Goal: Task Accomplishment & Management: Manage account settings

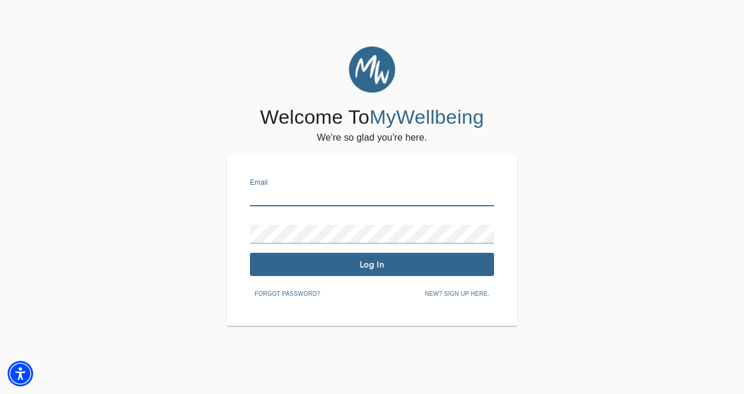
click at [267, 200] on input "text" at bounding box center [372, 197] width 244 height 19
type input "[PERSON_NAME][EMAIL_ADDRESS][DOMAIN_NAME]"
click at [362, 267] on span "Log In" at bounding box center [372, 264] width 235 height 11
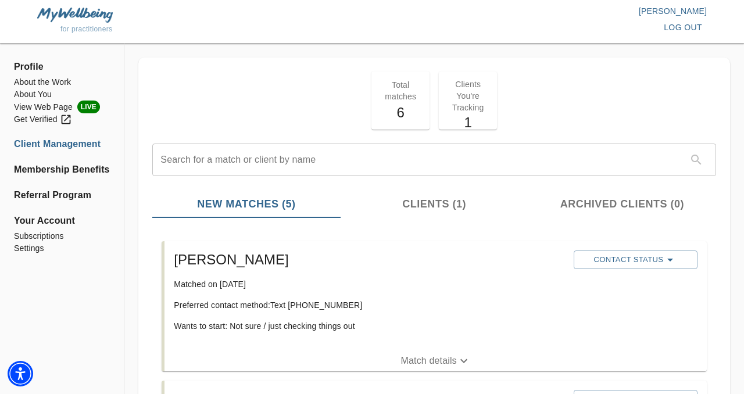
scroll to position [23, 0]
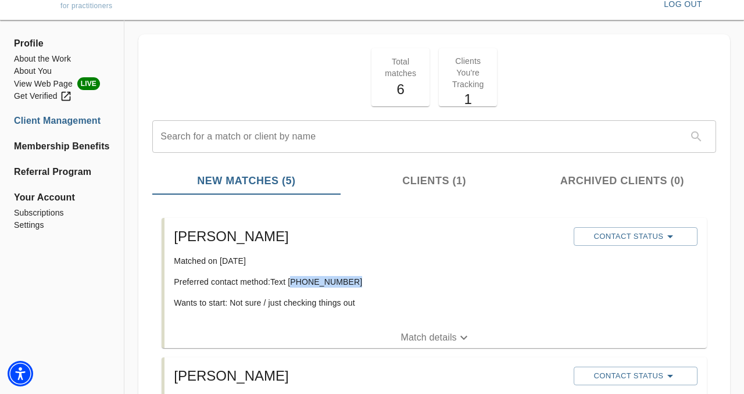
drag, startPoint x: 350, startPoint y: 282, endPoint x: 292, endPoint y: 285, distance: 58.2
click at [292, 285] on p "Preferred contact method: Text [PHONE_NUMBER]" at bounding box center [369, 282] width 390 height 12
click at [418, 336] on p "Match details" at bounding box center [429, 338] width 56 height 14
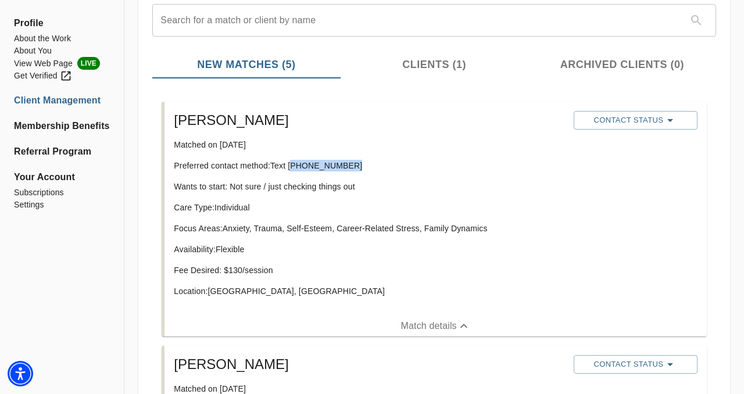
scroll to position [116, 0]
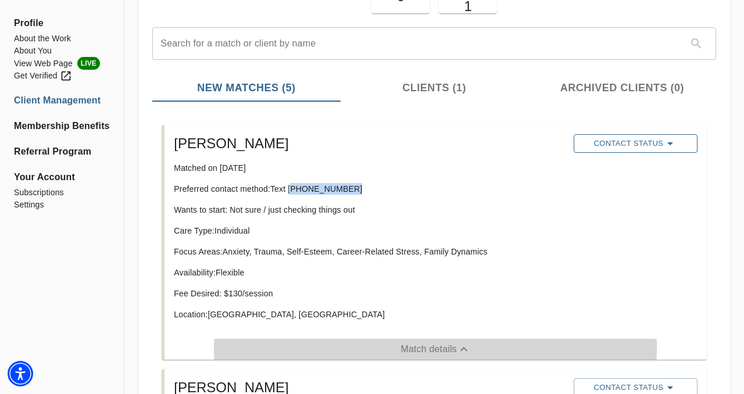
click at [603, 148] on span "Contact Status" at bounding box center [635, 144] width 112 height 14
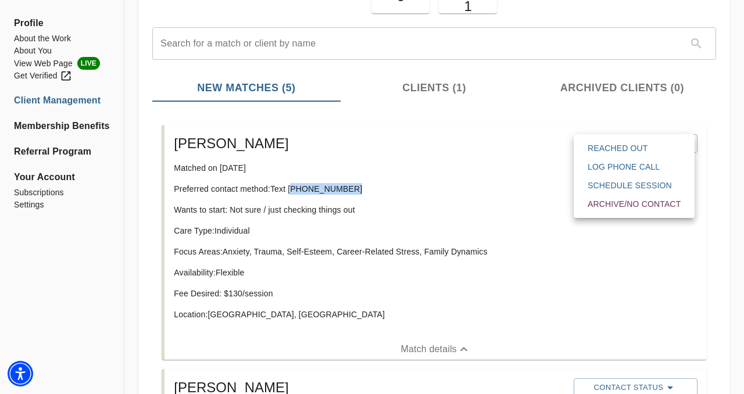
click at [616, 150] on span "Reached Out" at bounding box center [634, 148] width 93 height 12
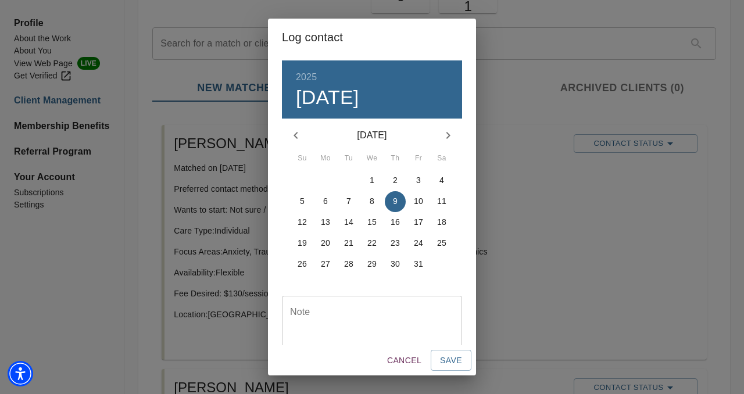
click at [393, 204] on p "9" at bounding box center [395, 201] width 5 height 12
click at [396, 317] on textarea at bounding box center [372, 323] width 164 height 33
type textarea "via text"
click at [455, 352] on button "Save" at bounding box center [451, 361] width 41 height 22
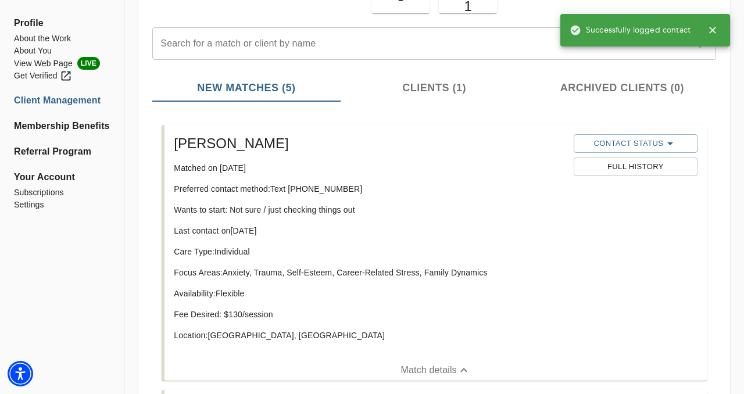
click at [152, 246] on li "[PERSON_NAME] Matched on [DATE] Preferred contact method: Text [PHONE_NUMBER] W…" at bounding box center [434, 252] width 564 height 265
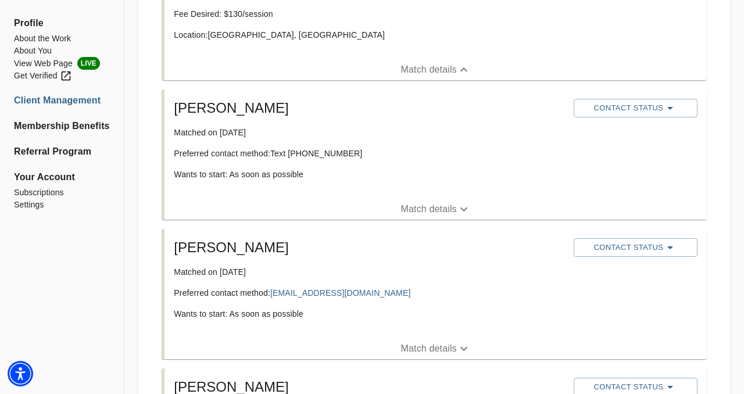
scroll to position [418, 0]
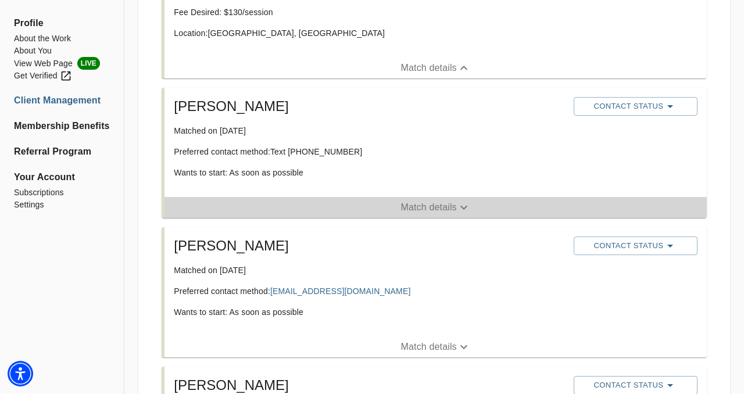
click at [426, 201] on p "Match details" at bounding box center [429, 207] width 56 height 14
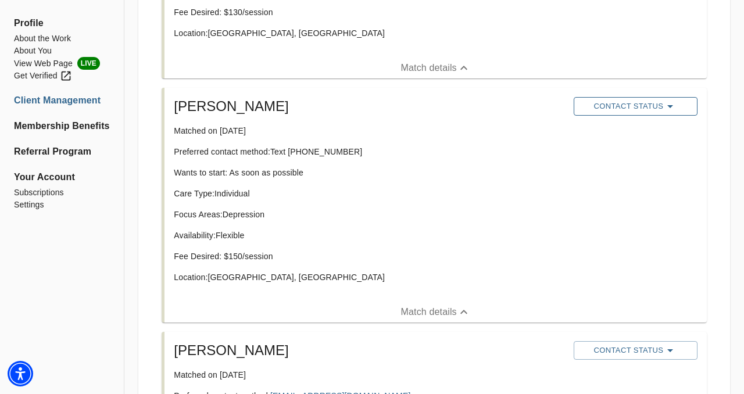
click at [603, 103] on span "Contact Status" at bounding box center [635, 106] width 112 height 14
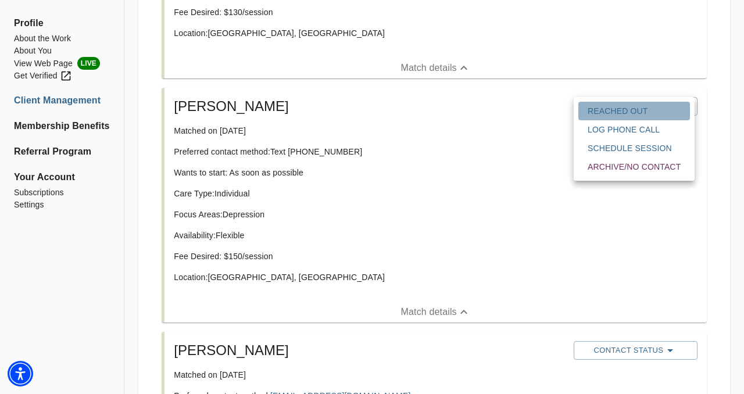
click at [610, 109] on span "Reached Out" at bounding box center [634, 111] width 93 height 12
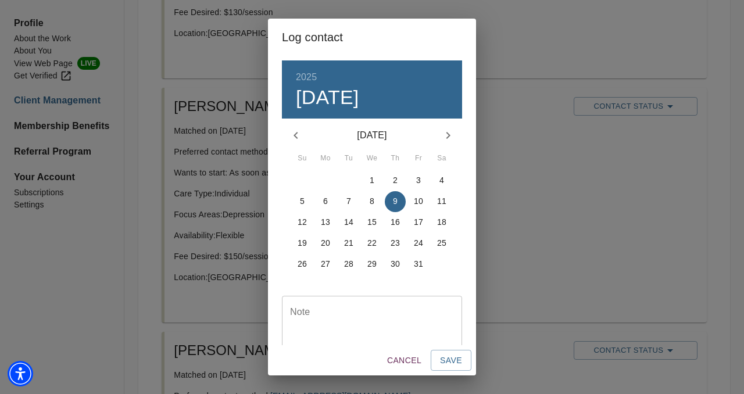
click at [406, 302] on div "Note" at bounding box center [372, 323] width 180 height 55
type textarea "via text"
click at [459, 356] on span "Save" at bounding box center [451, 360] width 22 height 15
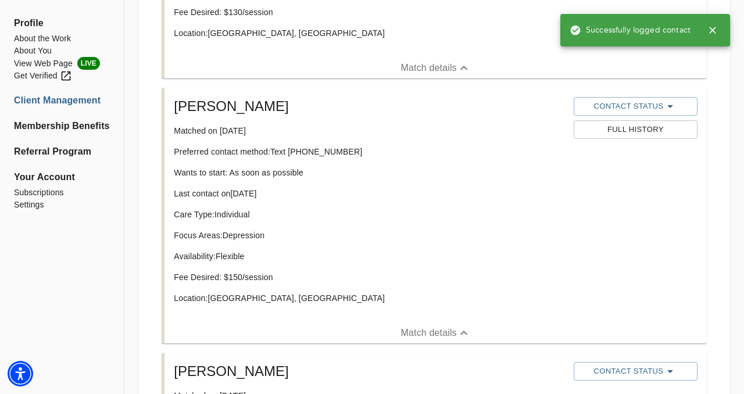
click at [281, 248] on div "Care Type: Individual Focus Areas: [MEDICAL_DATA] Availability: Flexible Fee De…" at bounding box center [369, 261] width 390 height 105
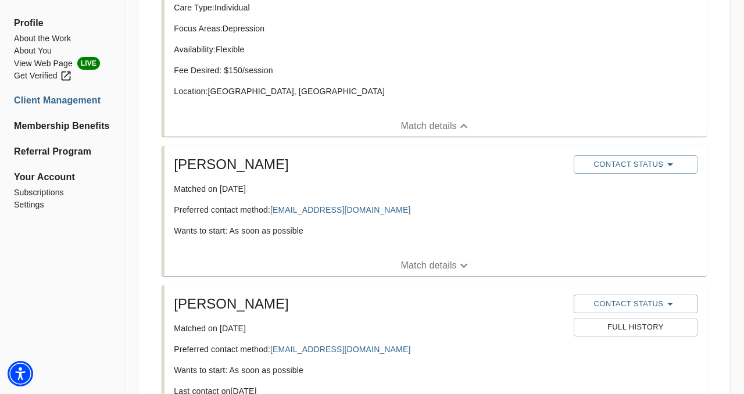
scroll to position [628, 0]
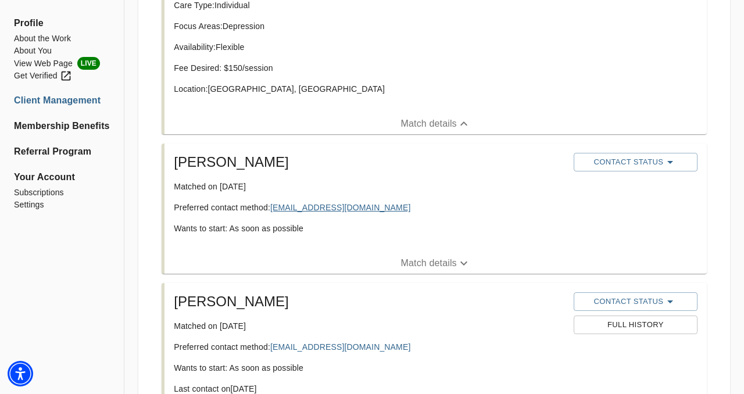
drag, startPoint x: 398, startPoint y: 206, endPoint x: 274, endPoint y: 207, distance: 124.4
click at [274, 207] on p "Preferred contact method: [EMAIL_ADDRESS][DOMAIN_NAME]" at bounding box center [369, 208] width 390 height 12
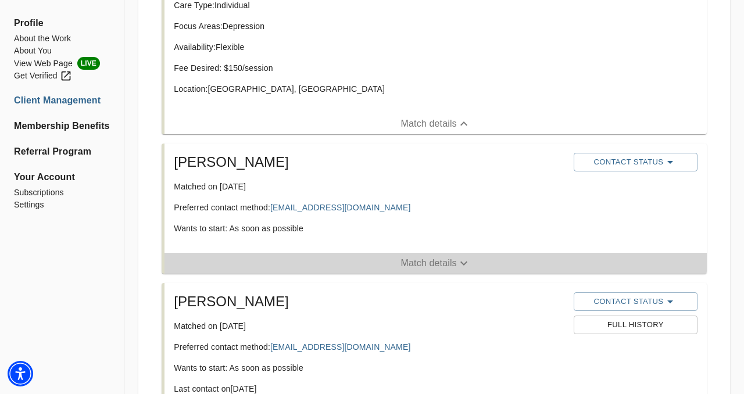
click at [412, 264] on p "Match details" at bounding box center [429, 263] width 56 height 14
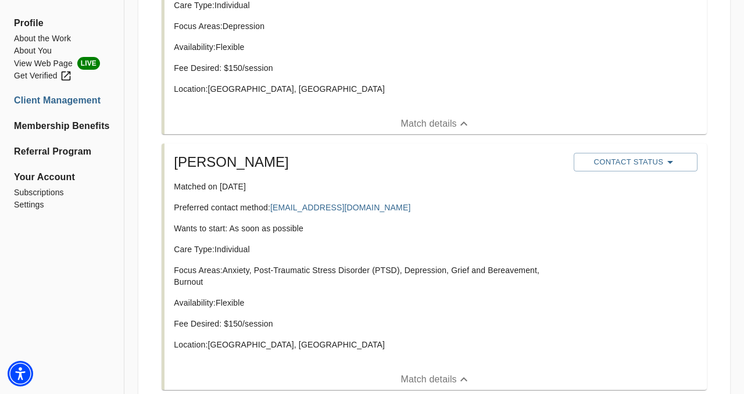
copy link "[EMAIL_ADDRESS][DOMAIN_NAME]"
click at [642, 168] on span "Contact Status" at bounding box center [635, 162] width 112 height 14
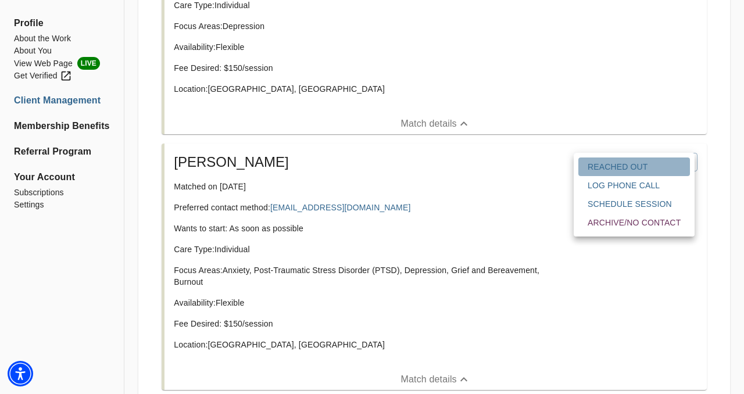
click at [645, 168] on span "Reached Out" at bounding box center [634, 167] width 93 height 12
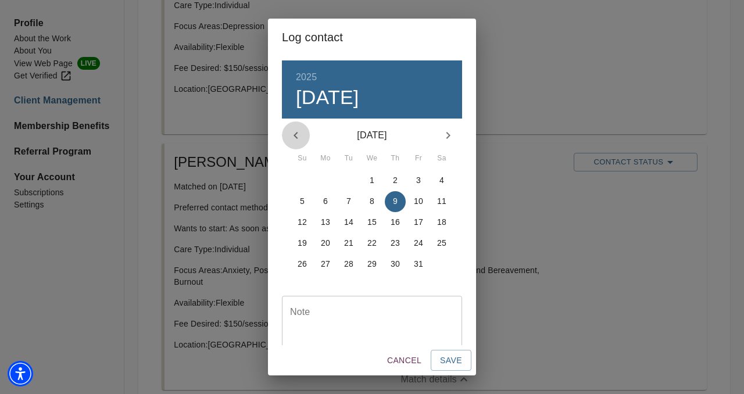
click at [294, 135] on icon "button" at bounding box center [295, 135] width 4 height 7
click at [301, 264] on p "28" at bounding box center [302, 264] width 9 height 12
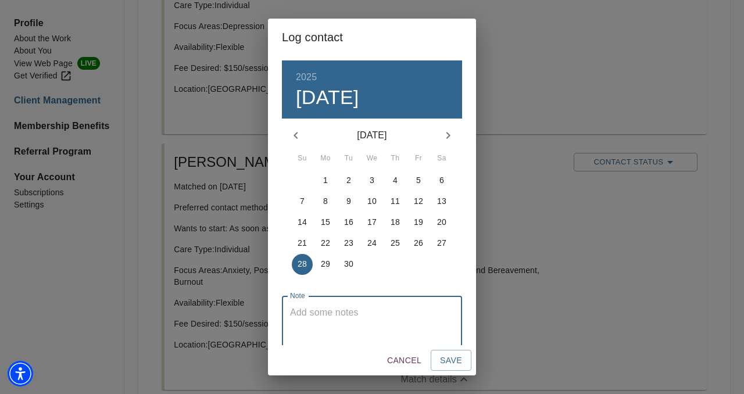
click at [396, 312] on textarea at bounding box center [372, 323] width 164 height 33
type textarea "via email"
click at [438, 356] on button "Save" at bounding box center [451, 361] width 41 height 22
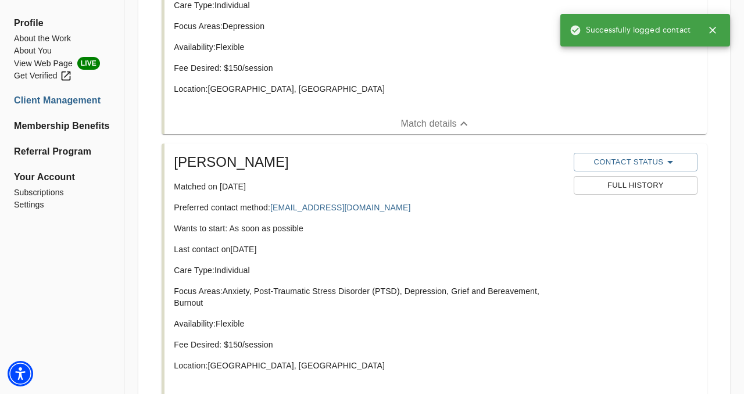
click at [384, 242] on div "[PERSON_NAME] Matched on [DATE] Preferred contact method: [EMAIL_ADDRESS][DOMAI…" at bounding box center [368, 266] width 399 height 237
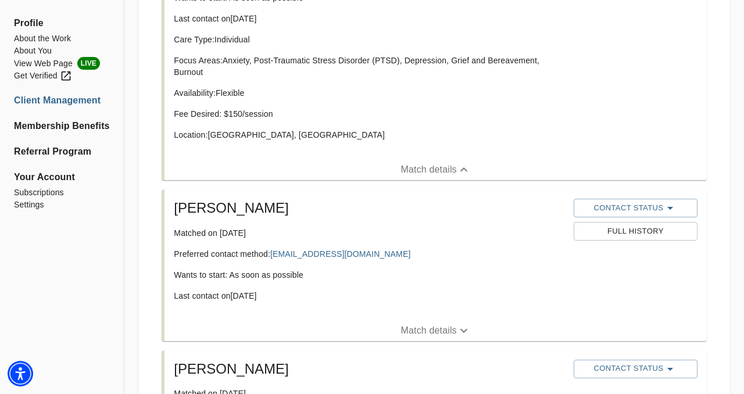
scroll to position [856, 0]
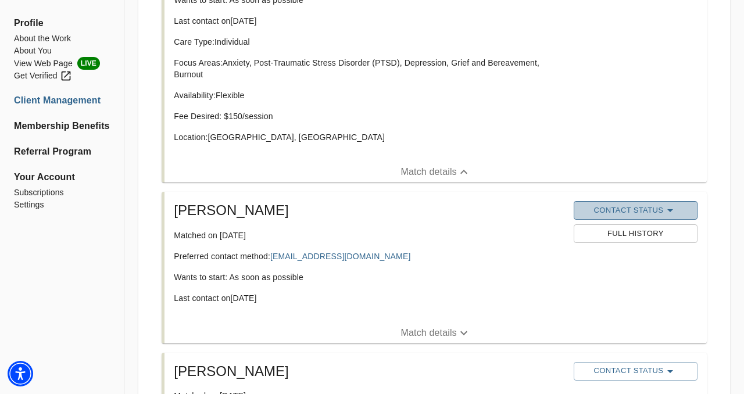
click at [611, 204] on span "Contact Status" at bounding box center [635, 210] width 112 height 14
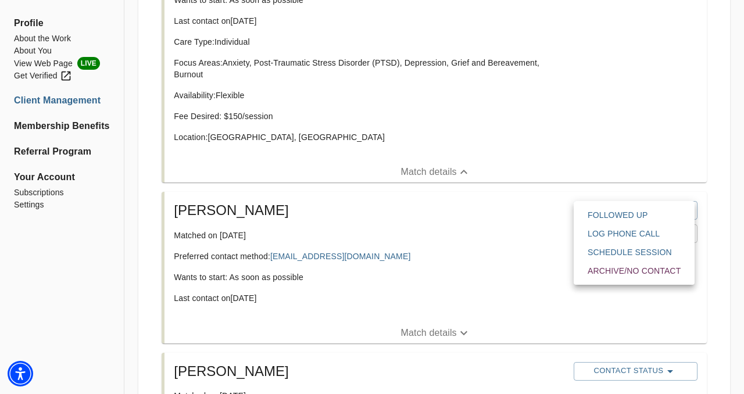
click at [488, 230] on div at bounding box center [372, 197] width 744 height 394
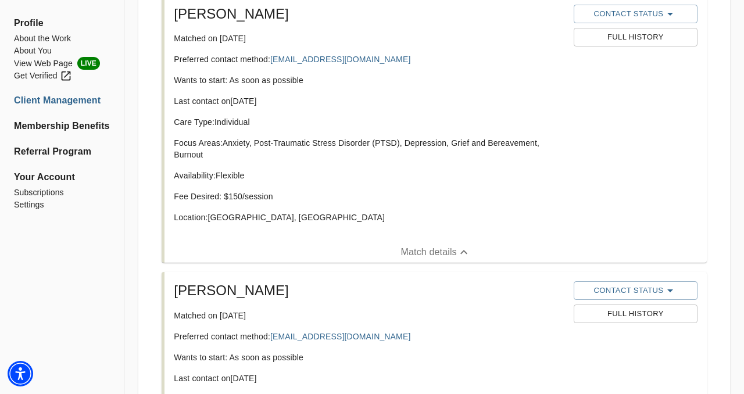
scroll to position [763, 0]
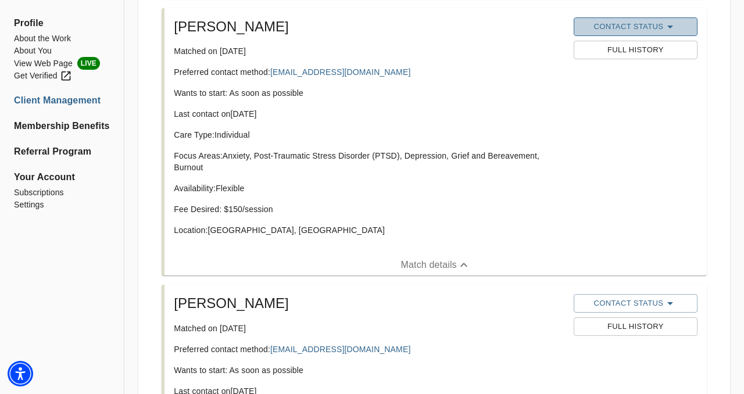
click at [604, 20] on span "Contact Status" at bounding box center [635, 27] width 112 height 14
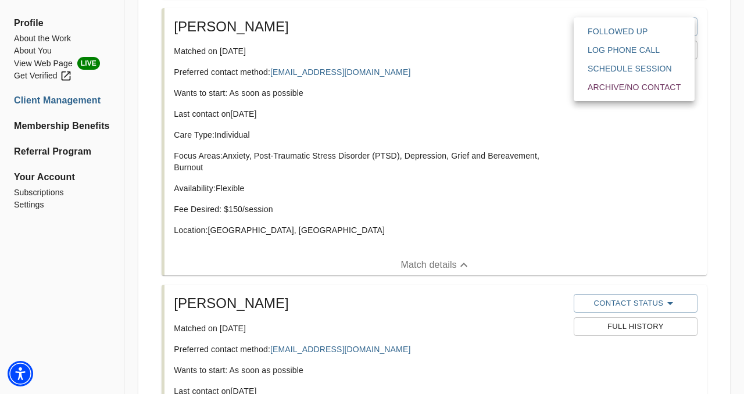
click at [513, 48] on div at bounding box center [372, 197] width 744 height 394
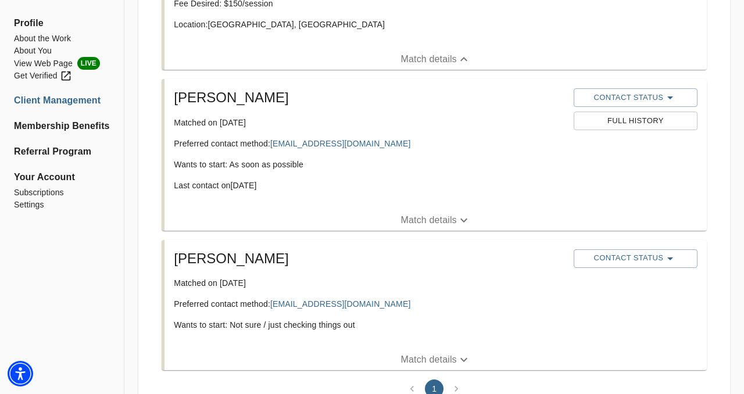
scroll to position [1019, 0]
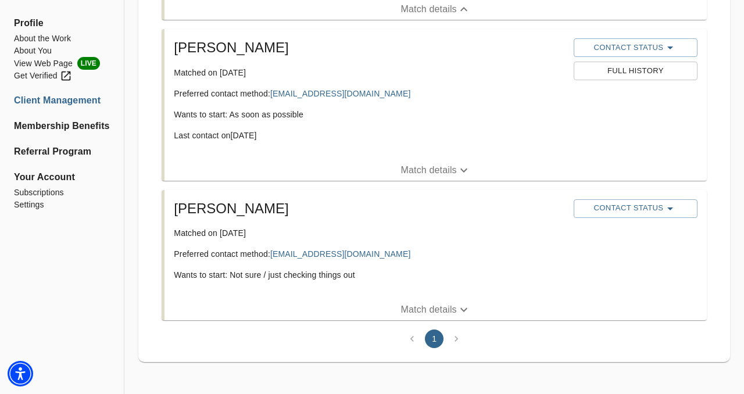
click at [33, 24] on span "Profile" at bounding box center [62, 23] width 96 height 14
